Goal: Task Accomplishment & Management: Manage account settings

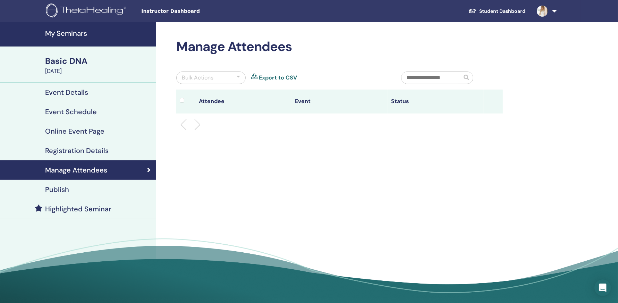
click at [92, 151] on h4 "Registration Details" at bounding box center [77, 150] width 64 height 8
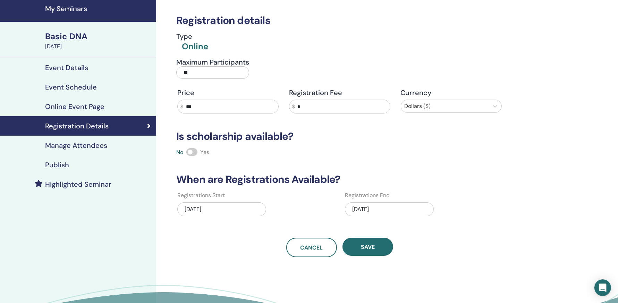
scroll to position [51, 0]
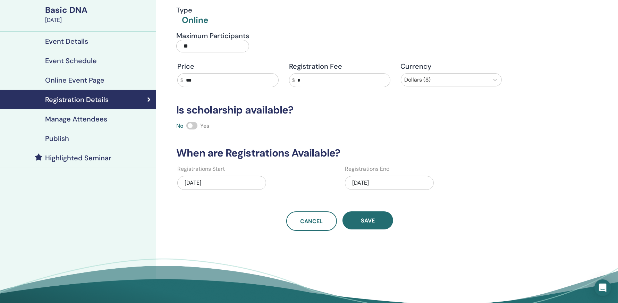
click at [365, 183] on div "09/14/2025" at bounding box center [389, 183] width 89 height 14
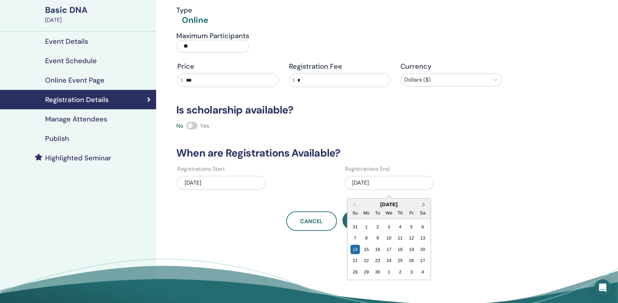
click at [424, 205] on button "Next Month" at bounding box center [424, 204] width 11 height 11
click at [424, 250] on div "18" at bounding box center [422, 249] width 9 height 9
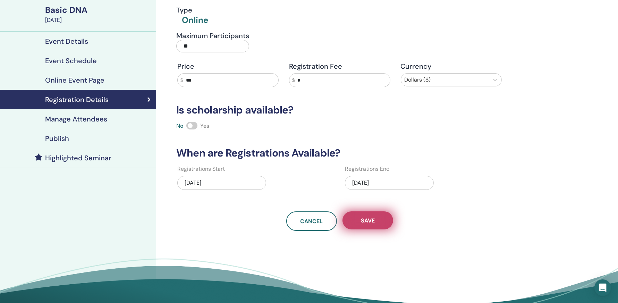
click at [359, 222] on button "Save" at bounding box center [368, 220] width 51 height 18
click at [196, 182] on div "10/28/2024" at bounding box center [221, 183] width 89 height 14
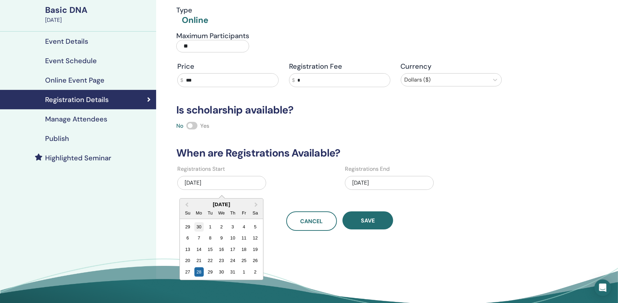
click at [199, 228] on div "30" at bounding box center [198, 226] width 9 height 9
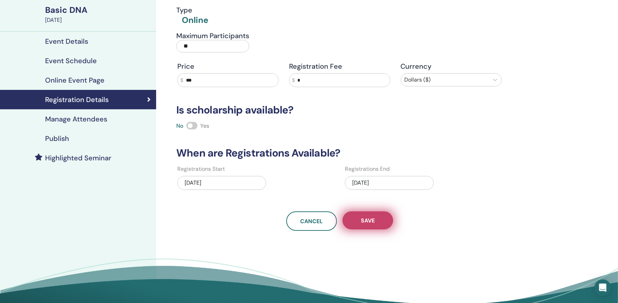
click at [353, 219] on button "Save" at bounding box center [368, 220] width 51 height 18
click at [362, 221] on span "Save" at bounding box center [368, 220] width 14 height 7
